Goal: Task Accomplishment & Management: Manage account settings

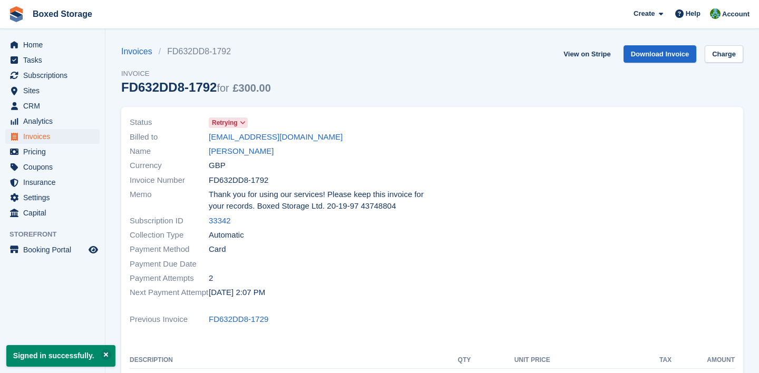
click at [226, 124] on span "Retrying" at bounding box center [225, 122] width 26 height 9
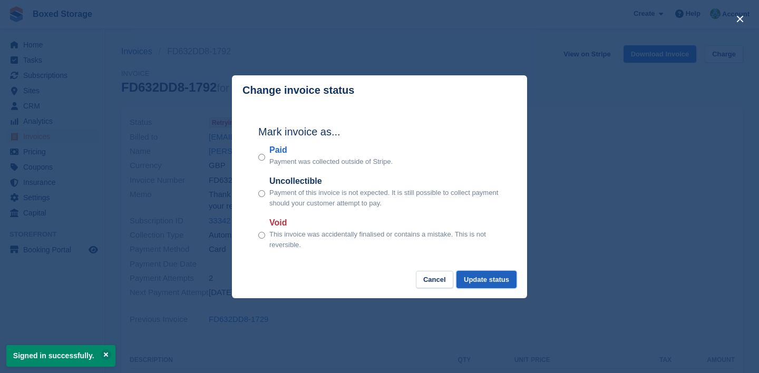
click at [462, 278] on button "Update status" at bounding box center [487, 279] width 60 height 17
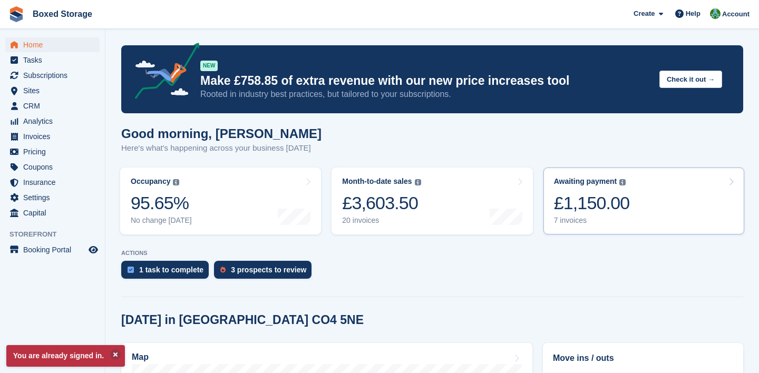
click at [618, 221] on div "7 invoices" at bounding box center [592, 220] width 76 height 9
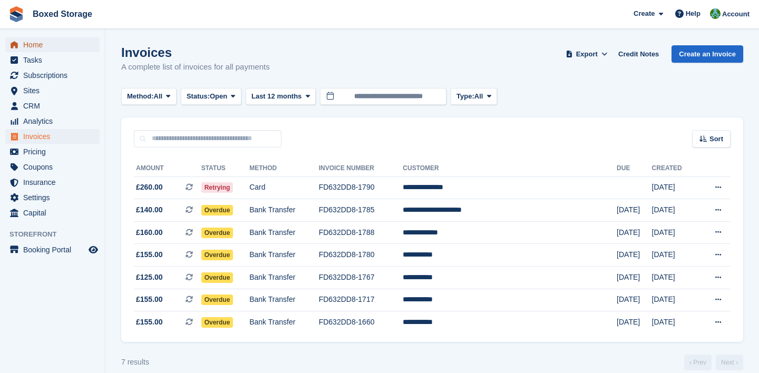
click at [58, 44] on span "Home" at bounding box center [54, 44] width 63 height 15
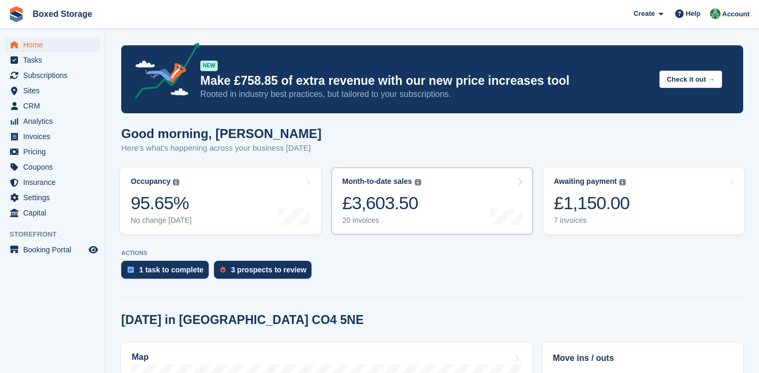
click at [421, 225] on div "20 invoices" at bounding box center [381, 220] width 79 height 9
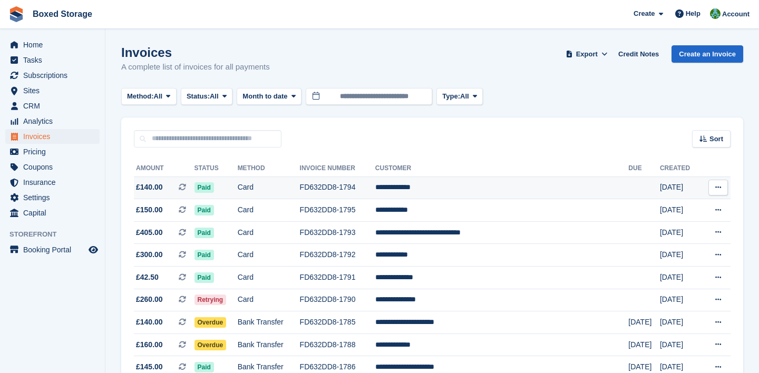
click at [540, 198] on td "**********" at bounding box center [501, 188] width 253 height 23
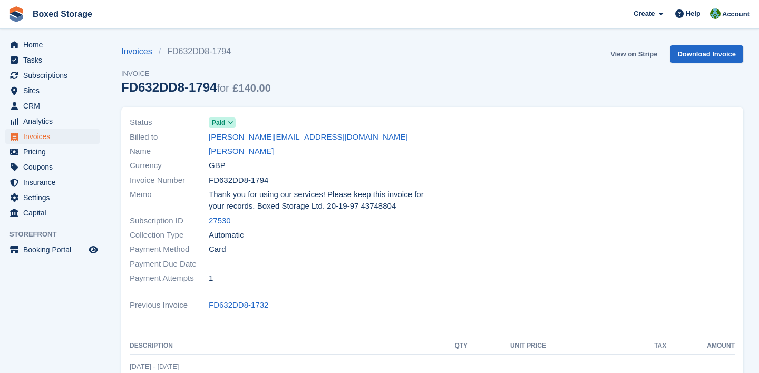
click at [635, 59] on link "View on Stripe" at bounding box center [633, 53] width 55 height 17
click at [41, 43] on span "Home" at bounding box center [54, 44] width 63 height 15
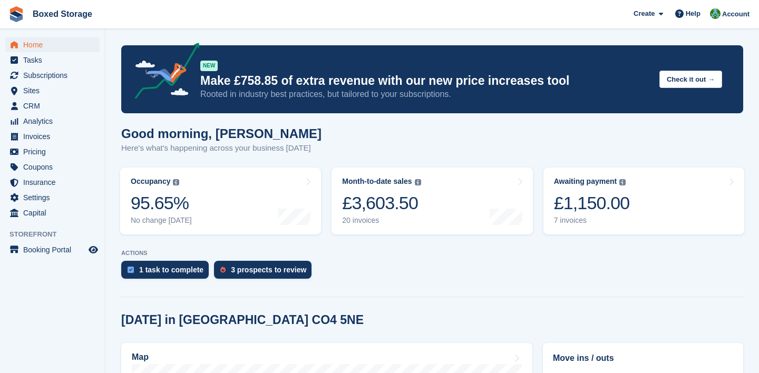
click at [536, 234] on turbo-frame "Month-to-date sales The sum of all finalised invoices generated this month to d…" at bounding box center [431, 200] width 211 height 77
click at [95, 250] on icon "Preview store" at bounding box center [93, 250] width 9 height 8
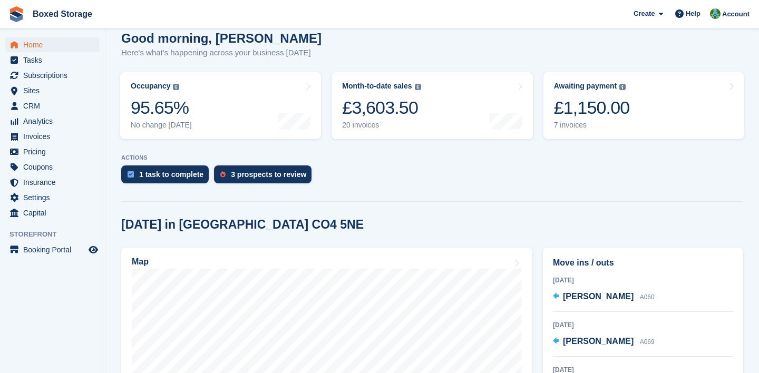
scroll to position [96, 0]
